Goal: Register for event/course

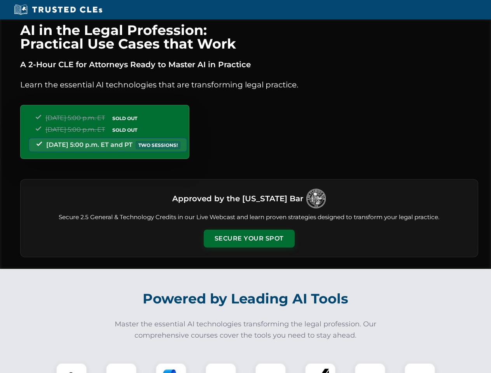
click at [249, 239] on button "Secure Your Spot" at bounding box center [249, 239] width 91 height 18
click at [72, 368] on img at bounding box center [71, 379] width 23 height 23
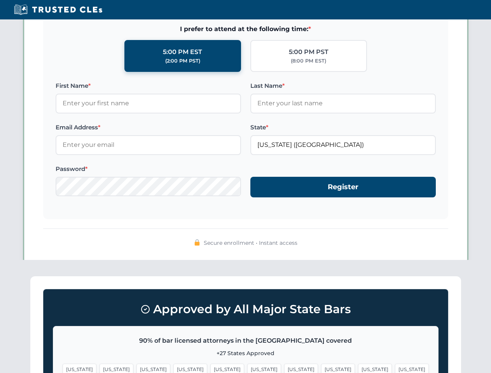
click at [284, 368] on span "[US_STATE]" at bounding box center [301, 369] width 34 height 11
click at [358, 368] on span "[US_STATE]" at bounding box center [375, 369] width 34 height 11
